Goal: Information Seeking & Learning: Learn about a topic

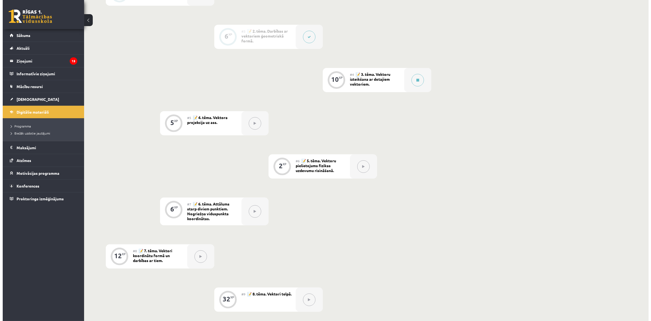
scroll to position [167, 0]
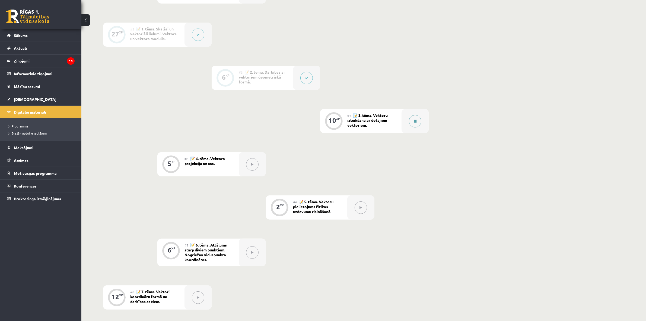
click at [417, 125] on button at bounding box center [415, 121] width 12 height 12
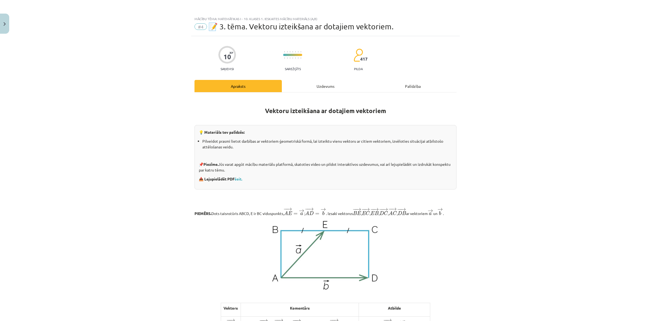
click at [336, 82] on div "Uzdevums" at bounding box center [325, 86] width 87 height 12
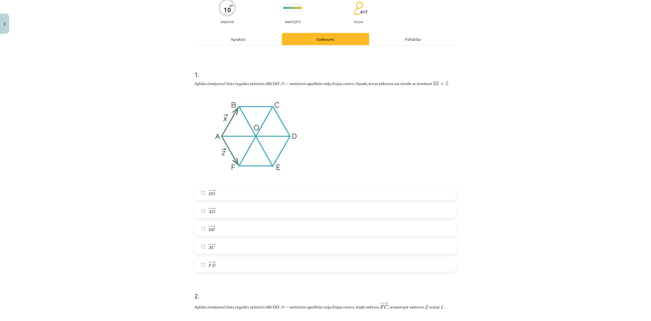
scroll to position [34, 0]
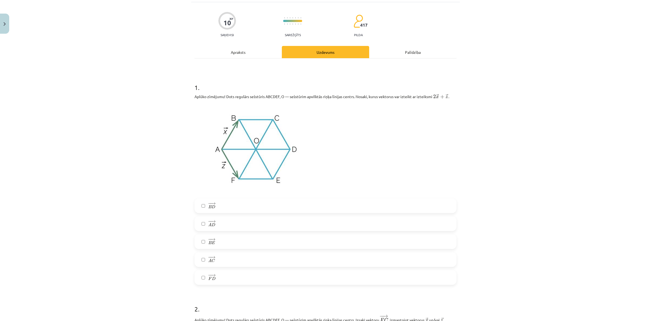
click at [196, 256] on label "− − → A C A C →" at bounding box center [325, 259] width 261 height 14
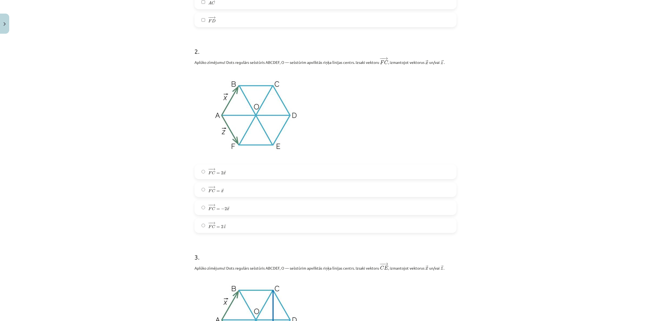
scroll to position [305, 0]
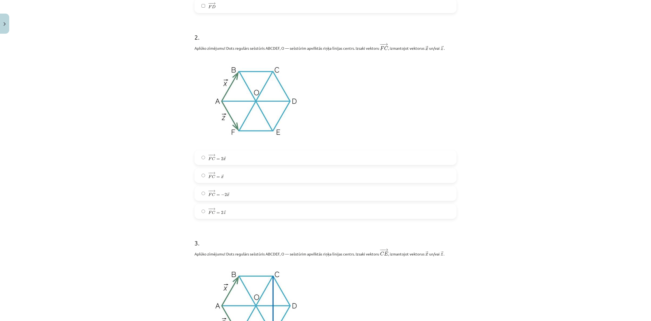
click at [202, 194] on label "− − → F C = − 2 → x F C → = − 2 x →" at bounding box center [325, 193] width 261 height 14
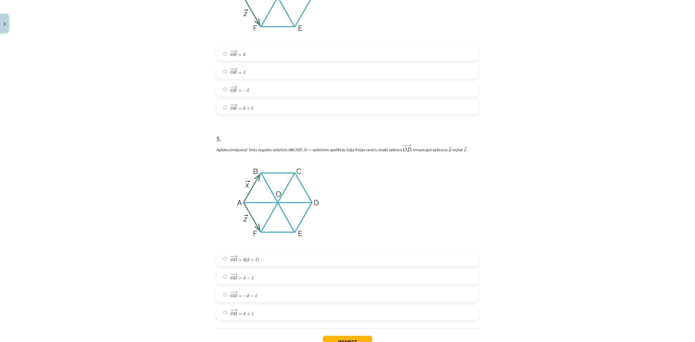
scroll to position [863, 0]
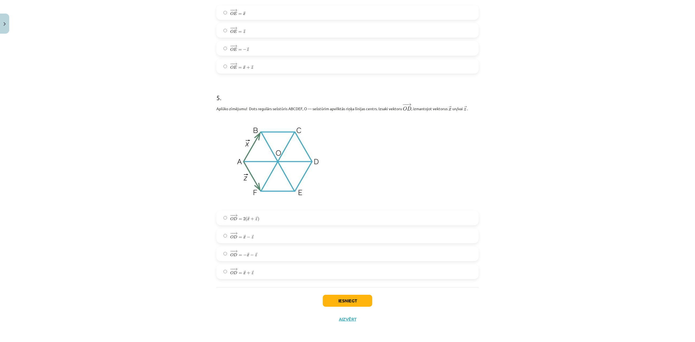
click at [262, 255] on label "− − → O D = − → x − → z O D → = − x → − z →" at bounding box center [347, 254] width 261 height 14
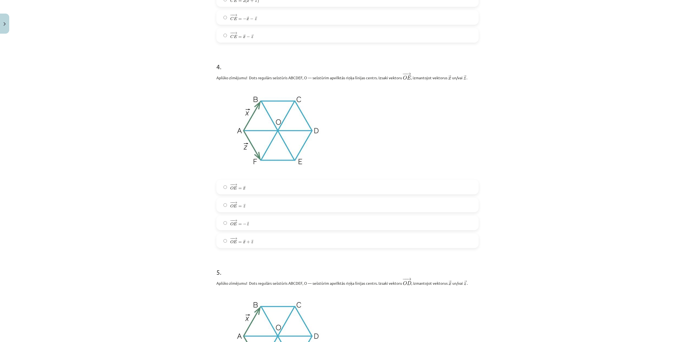
scroll to position [682, 0]
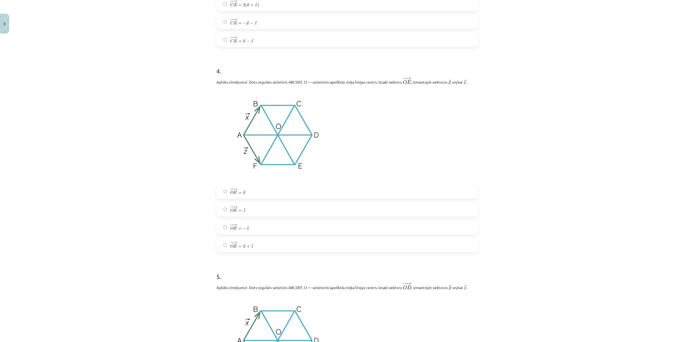
click at [258, 249] on label "− − → O E = → x + → z O E → = x → + z →" at bounding box center [347, 245] width 261 height 14
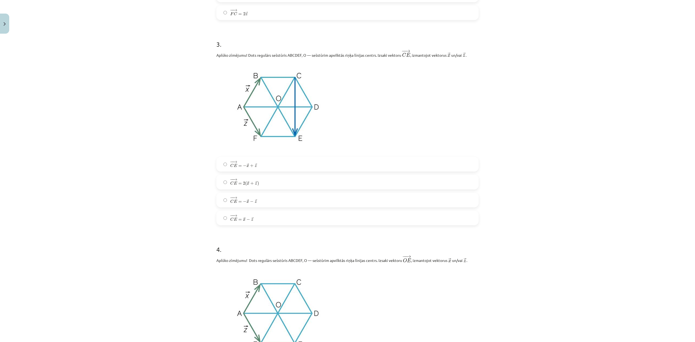
scroll to position [501, 0]
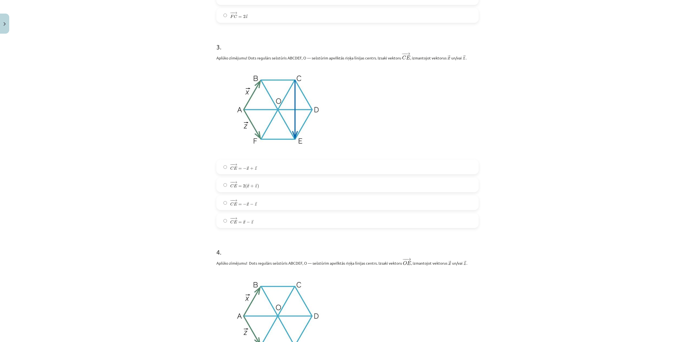
click at [262, 224] on label "− − → C E = → x − → z C E → = x → − z →" at bounding box center [347, 221] width 261 height 14
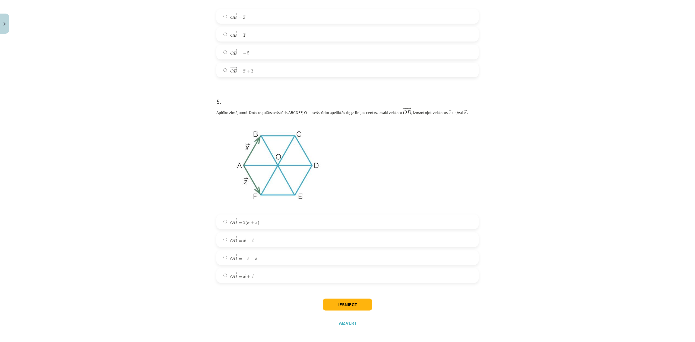
scroll to position [863, 0]
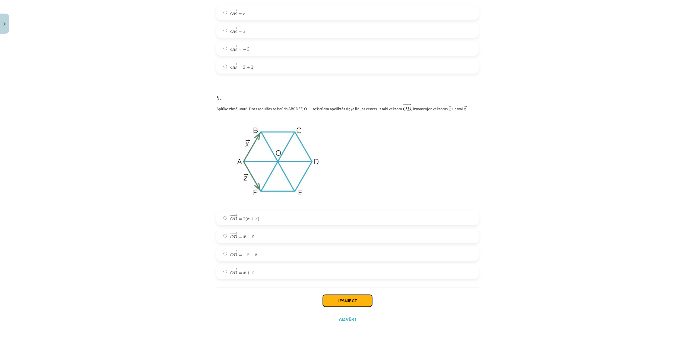
click at [354, 301] on button "Iesniegt" at bounding box center [347, 301] width 49 height 12
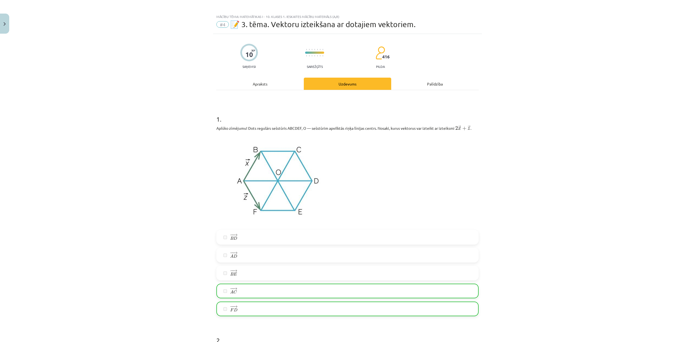
scroll to position [0, 0]
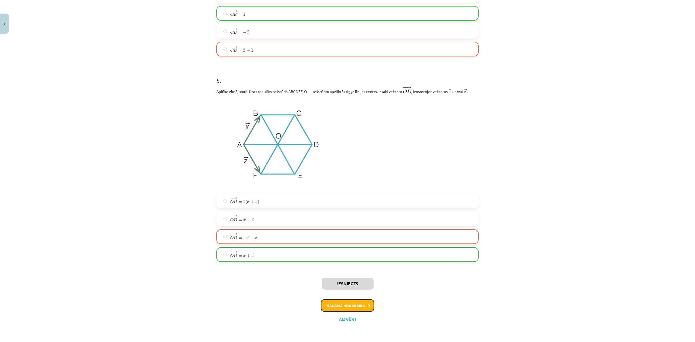
click at [331, 301] on button "Nākamā nodarbība" at bounding box center [347, 305] width 53 height 12
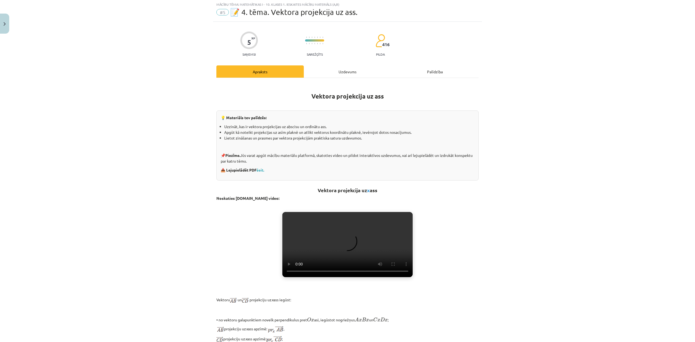
scroll to position [14, 0]
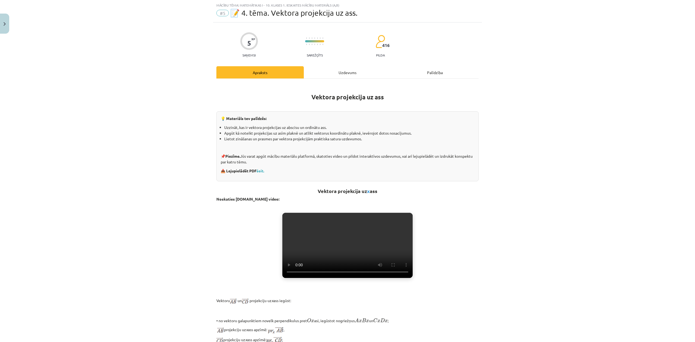
click at [326, 73] on div "Uzdevums" at bounding box center [347, 72] width 87 height 12
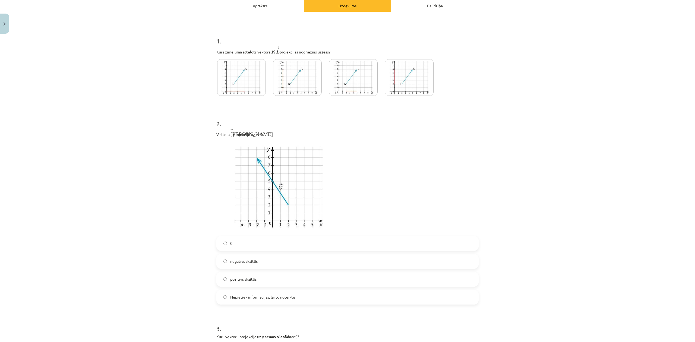
scroll to position [0, 0]
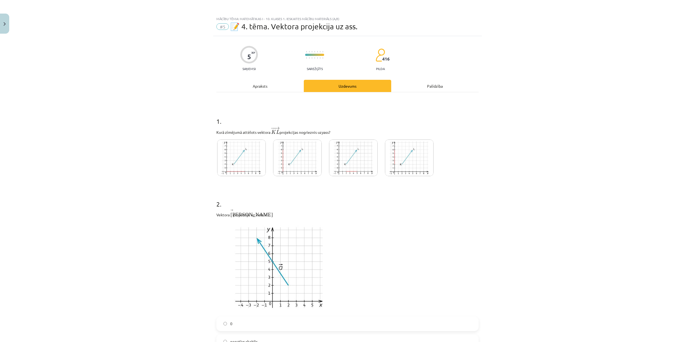
click at [463, 320] on label "negatīvs skaitlis" at bounding box center [347, 342] width 261 height 14
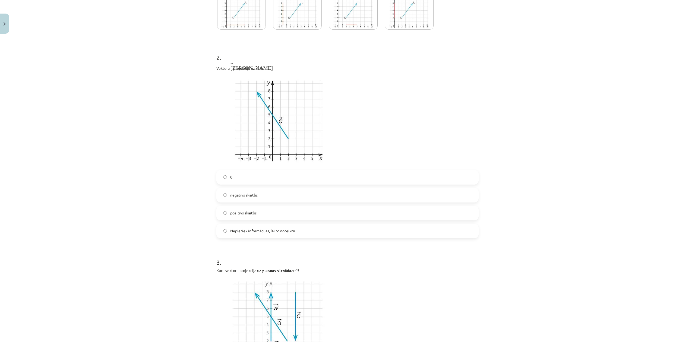
scroll to position [146, 0]
click at [259, 212] on label "pozitīvs skaitlis" at bounding box center [347, 214] width 261 height 14
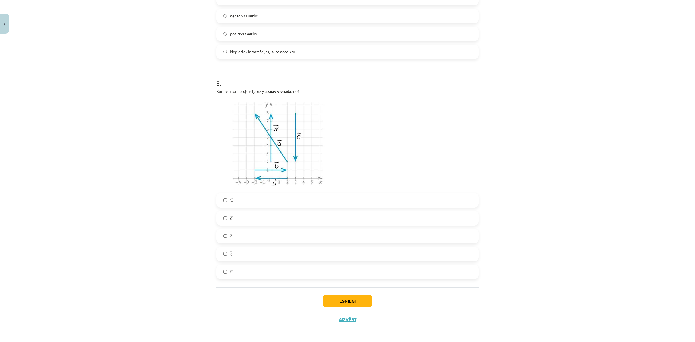
scroll to position [327, 0]
click at [237, 237] on label "→ c c →" at bounding box center [347, 236] width 261 height 14
click at [339, 300] on button "Iesniegt" at bounding box center [347, 301] width 49 height 12
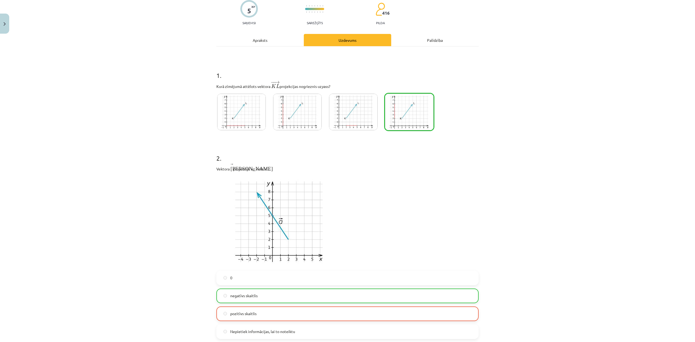
scroll to position [36, 0]
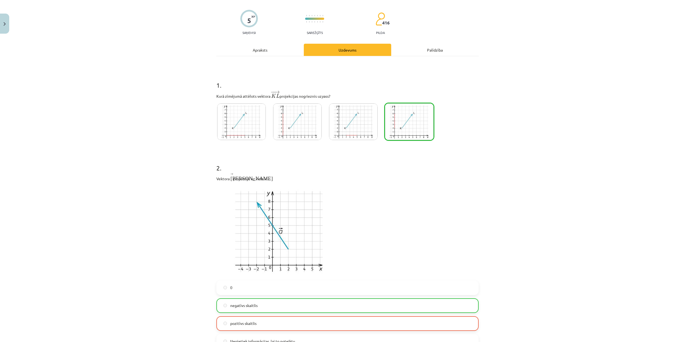
click at [416, 131] on img at bounding box center [409, 121] width 49 height 37
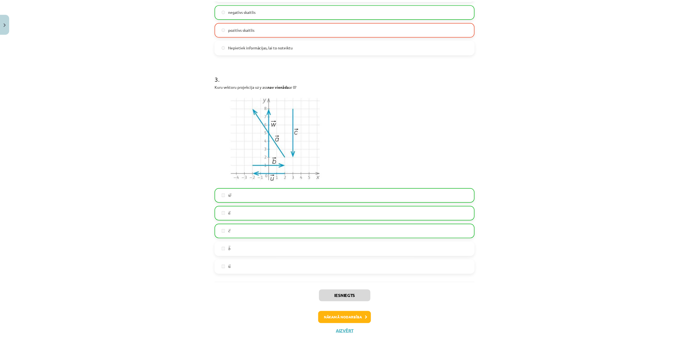
scroll to position [344, 0]
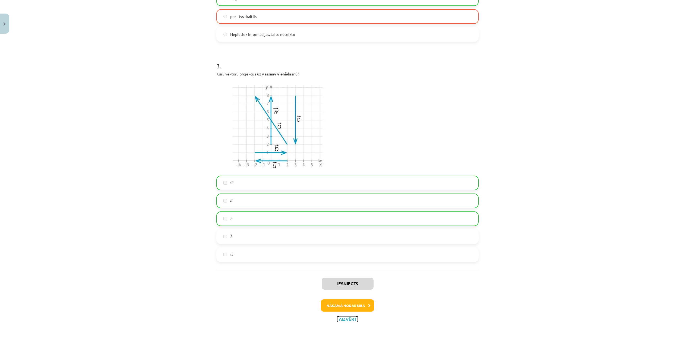
click at [340, 319] on button "Aizvērt" at bounding box center [347, 318] width 21 height 5
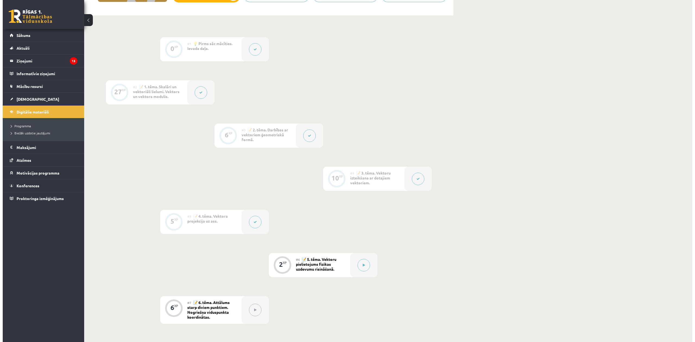
scroll to position [72, 0]
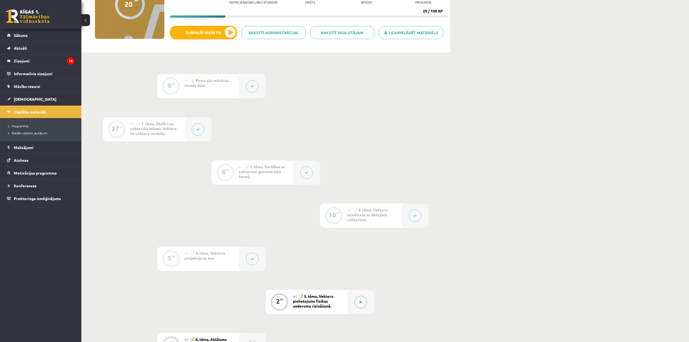
click at [365, 294] on div at bounding box center [360, 302] width 27 height 24
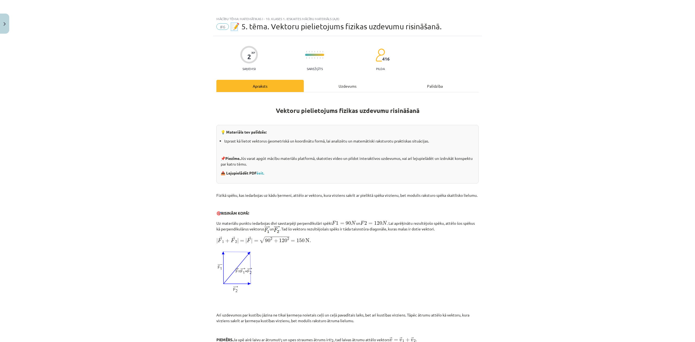
click at [338, 91] on div "Uzdevums" at bounding box center [347, 86] width 87 height 12
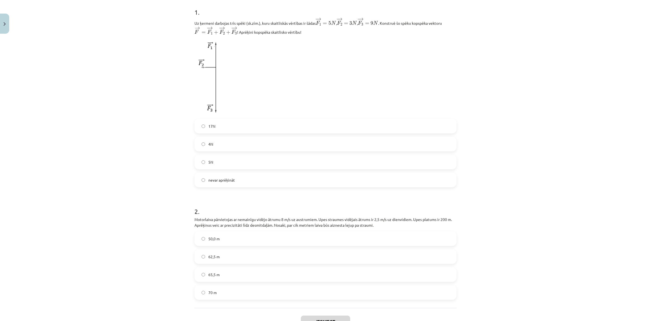
scroll to position [110, 0]
click at [235, 159] on label "5N" at bounding box center [325, 161] width 261 height 14
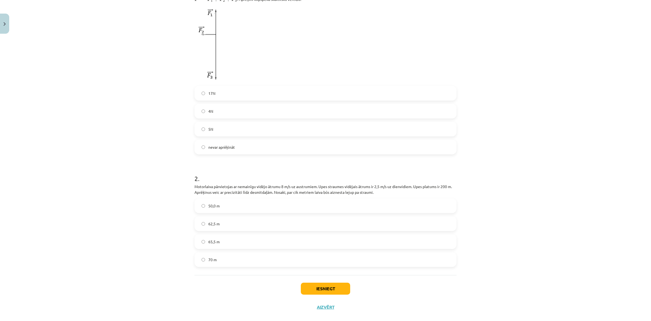
scroll to position [151, 0]
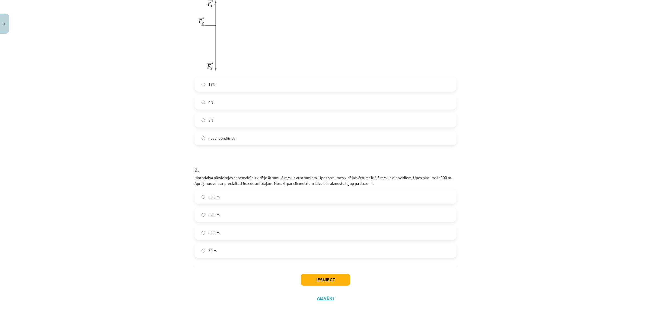
click at [231, 213] on label "62,5 m" at bounding box center [325, 215] width 261 height 14
click at [326, 282] on button "Iesniegt" at bounding box center [325, 279] width 49 height 12
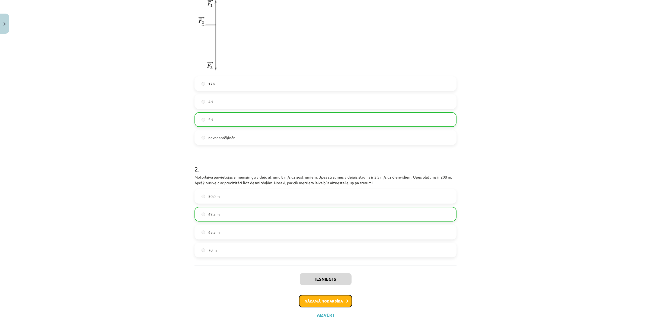
click at [330, 296] on button "Nākamā nodarbība" at bounding box center [325, 300] width 53 height 12
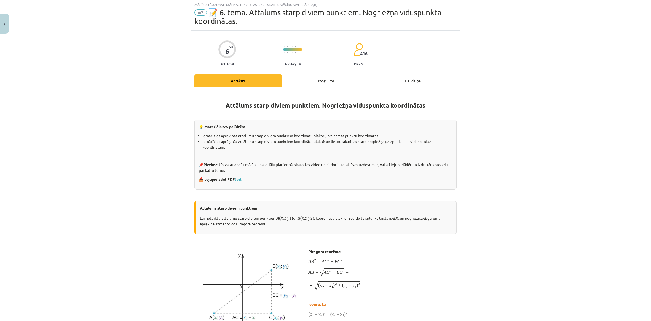
scroll to position [14, 0]
click at [332, 84] on div "Uzdevums" at bounding box center [325, 81] width 87 height 12
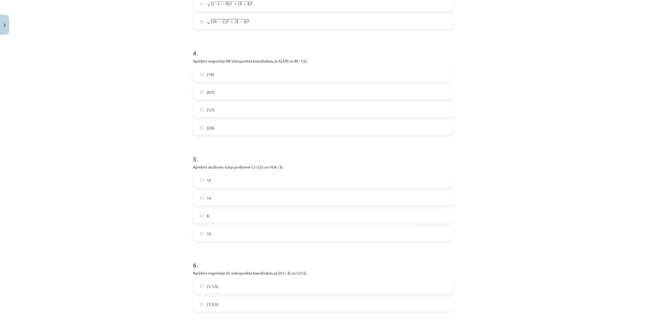
scroll to position [584, 0]
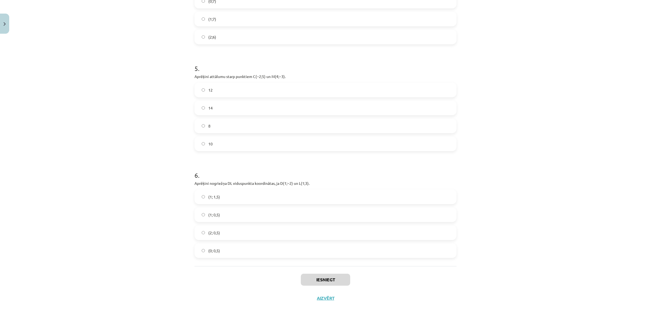
click at [318, 294] on div "Iesniegt Aizvērt" at bounding box center [326, 285] width 262 height 38
click at [319, 295] on button "Aizvērt" at bounding box center [325, 297] width 21 height 5
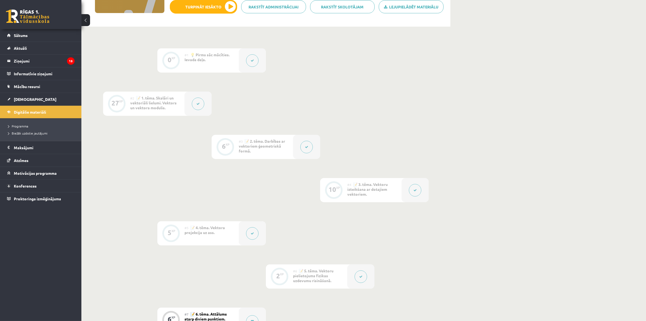
scroll to position [0, 0]
